Goal: Information Seeking & Learning: Check status

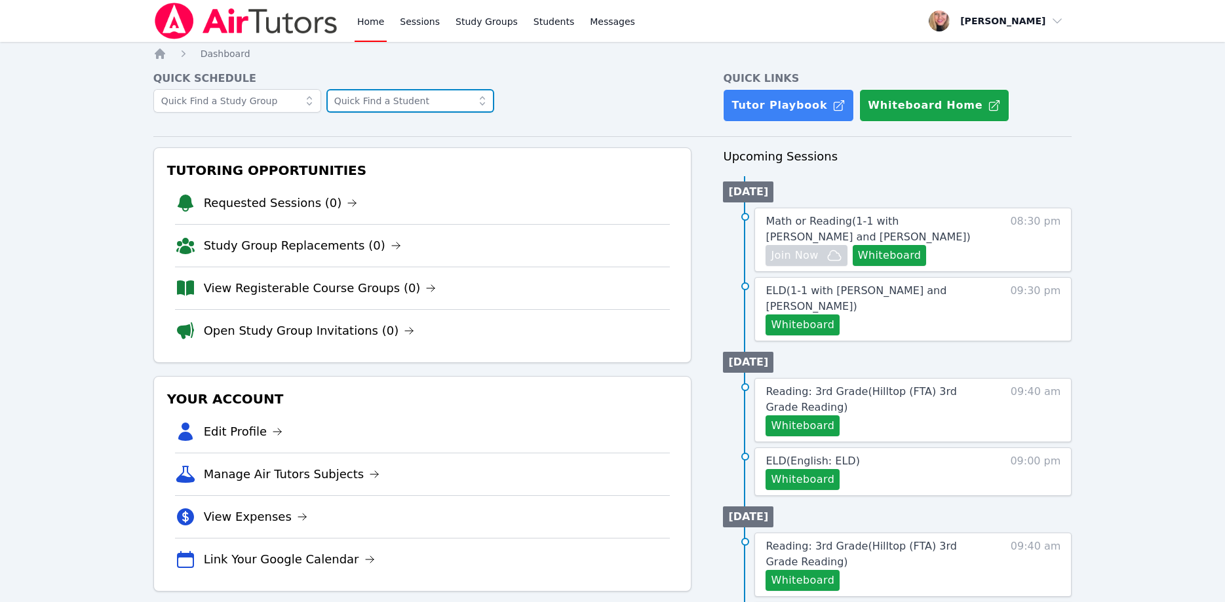
click at [360, 95] on input "text" at bounding box center [410, 101] width 168 height 24
type input "h"
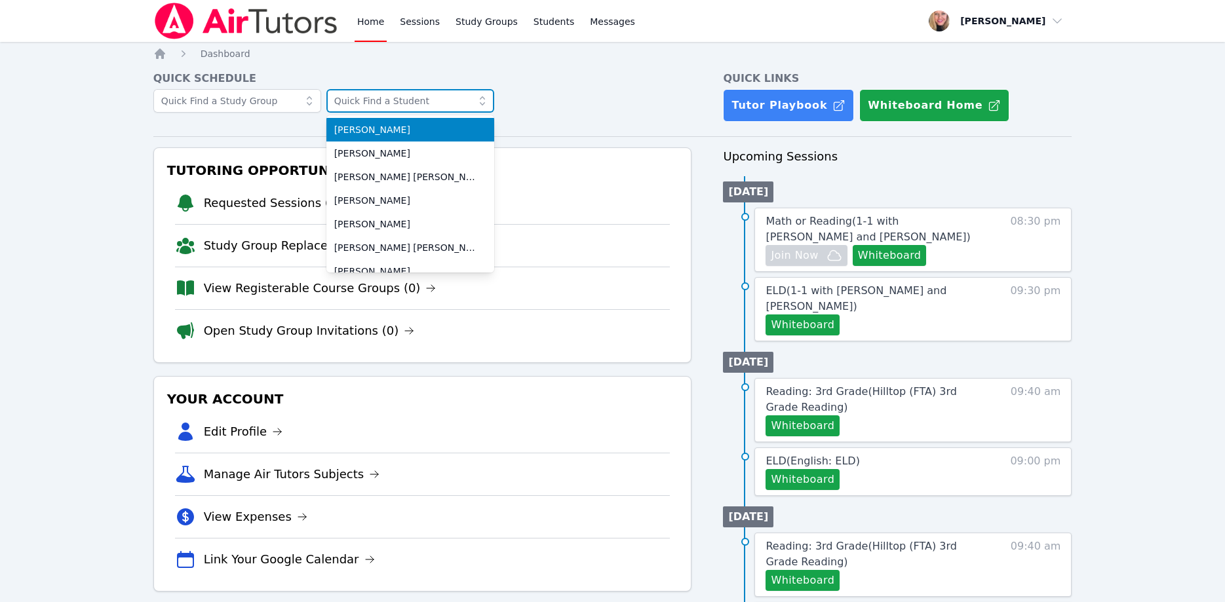
type input "k"
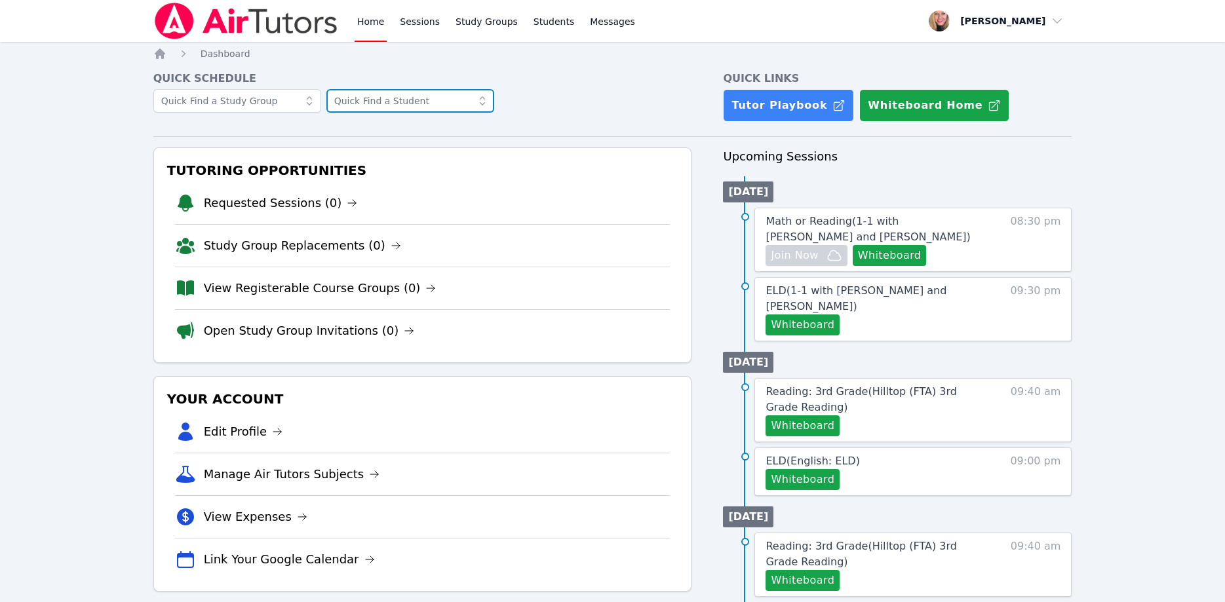
click at [373, 90] on input "text" at bounding box center [410, 101] width 168 height 24
type input "khe"
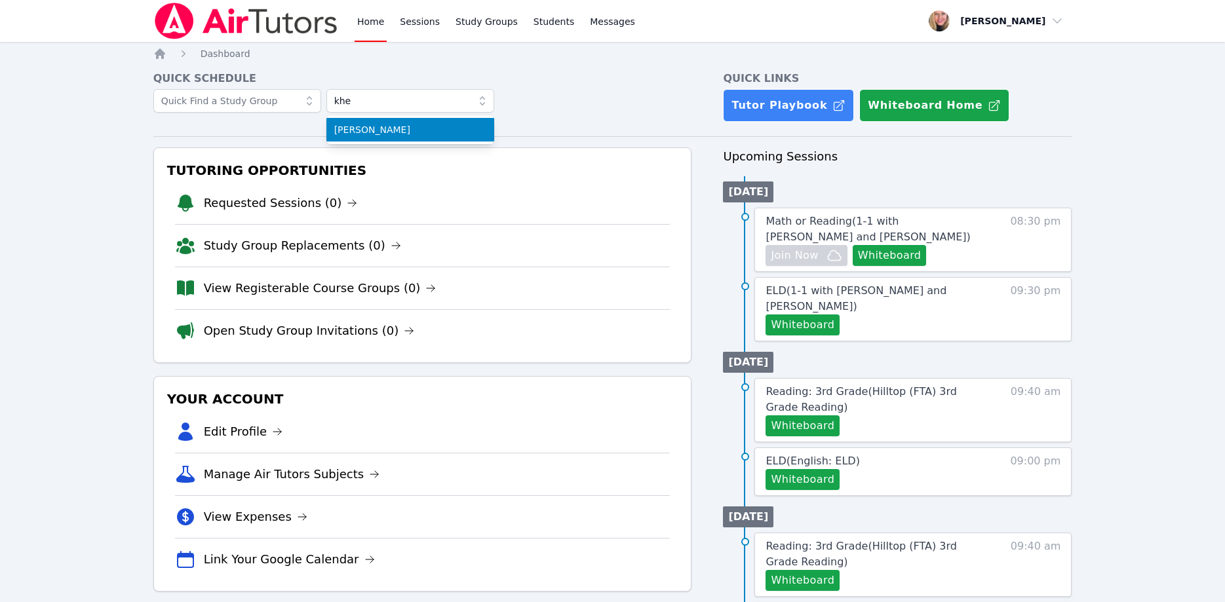
click at [400, 132] on span "Khe'Auri Williams" at bounding box center [410, 129] width 152 height 13
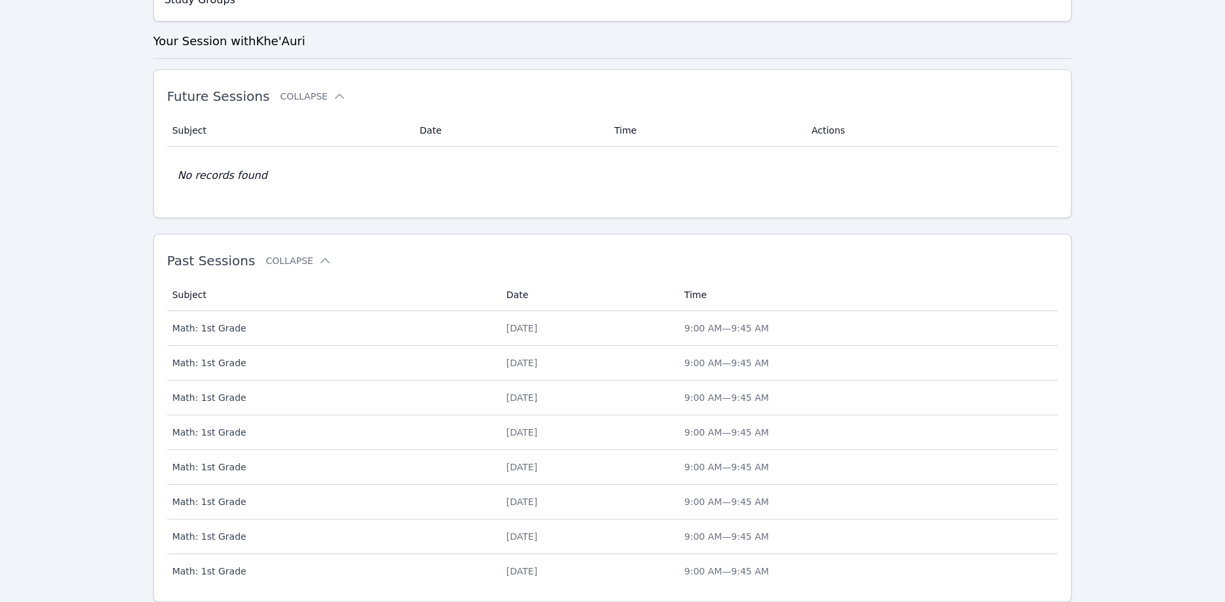
scroll to position [334, 0]
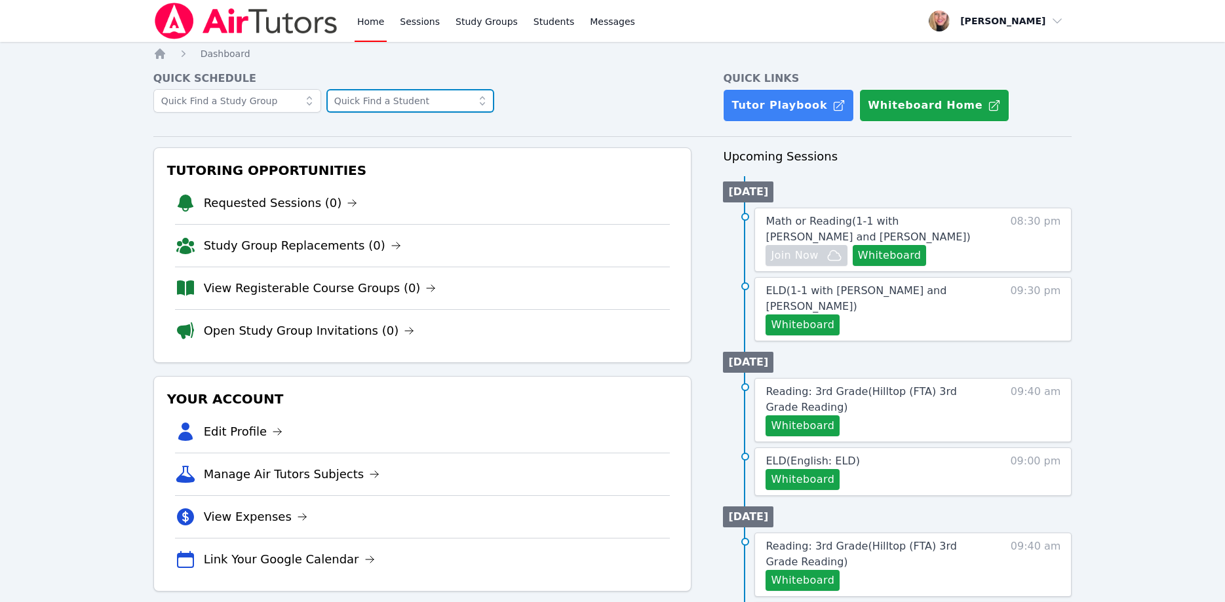
click at [393, 105] on input "text" at bounding box center [410, 101] width 168 height 24
type input "darli"
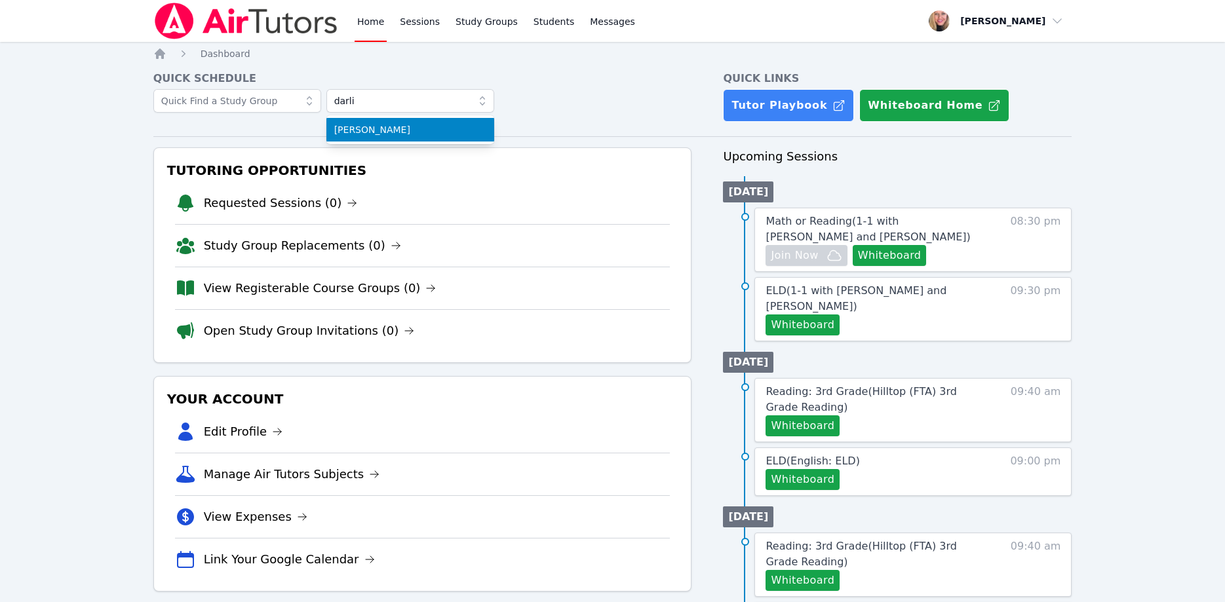
click at [406, 124] on span "Darlianna Jean-Marie" at bounding box center [410, 129] width 152 height 13
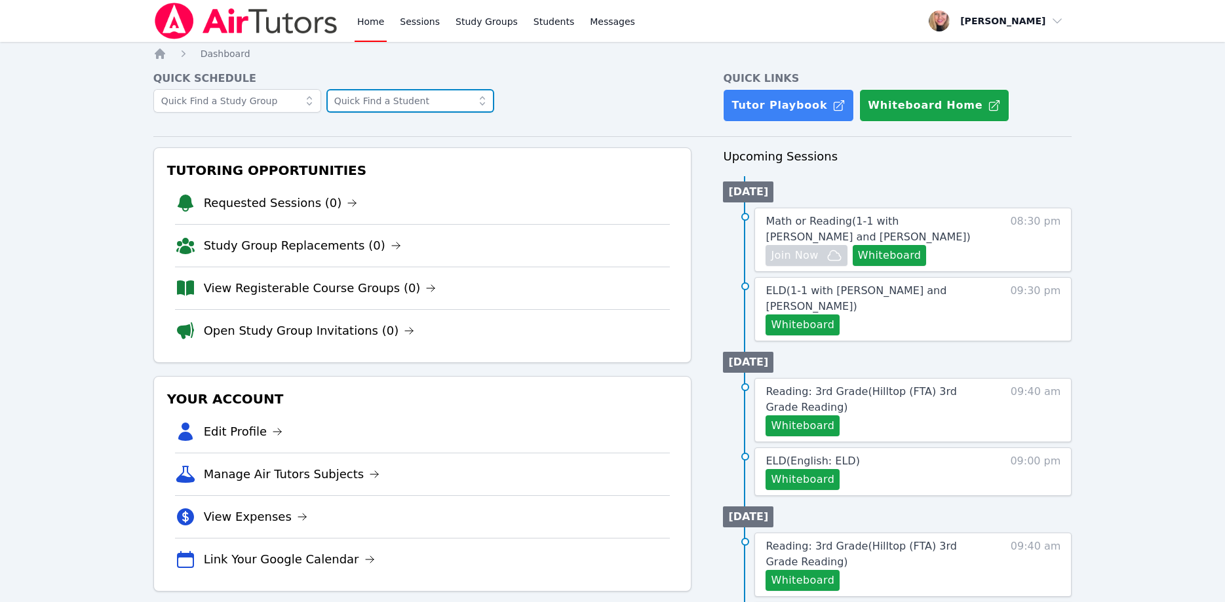
click at [373, 103] on input "text" at bounding box center [410, 101] width 168 height 24
type input "joseth"
click at [385, 136] on li "Joseth Mendez Oviedo" at bounding box center [410, 130] width 168 height 24
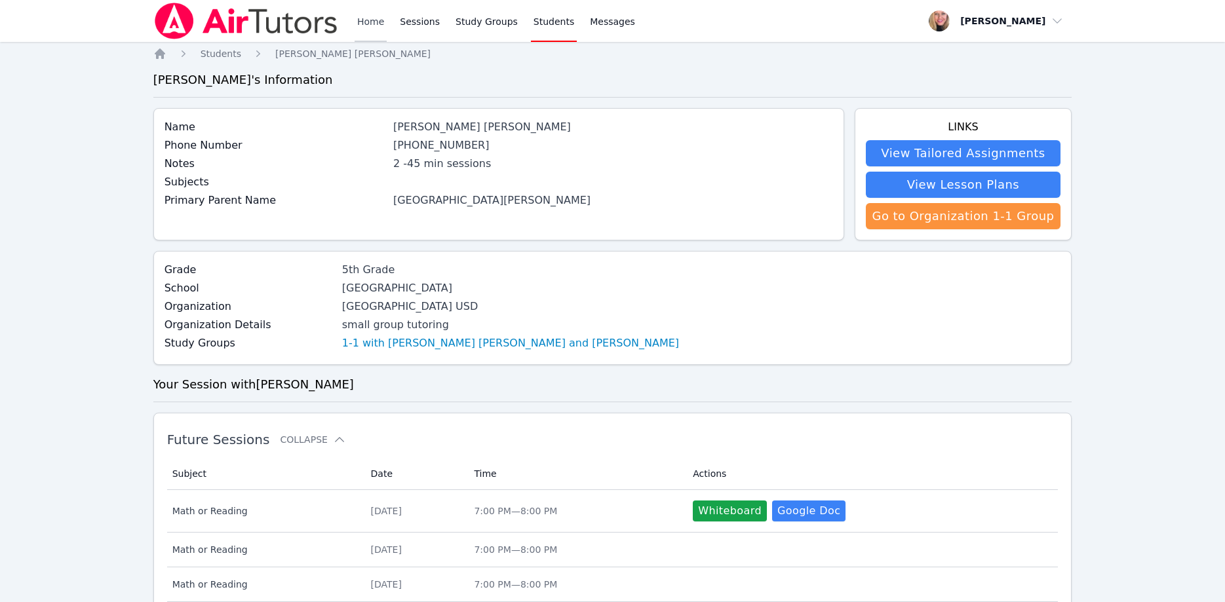
click at [366, 24] on link "Home" at bounding box center [370, 21] width 32 height 42
